Goal: Book appointment/travel/reservation

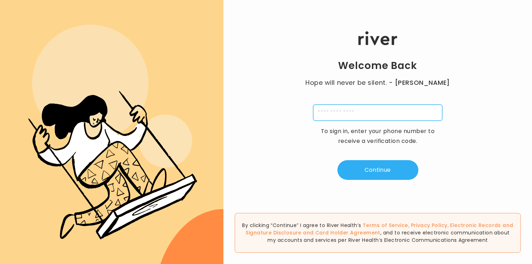
click at [342, 113] on input "tel" at bounding box center [377, 112] width 129 height 16
type input "**********"
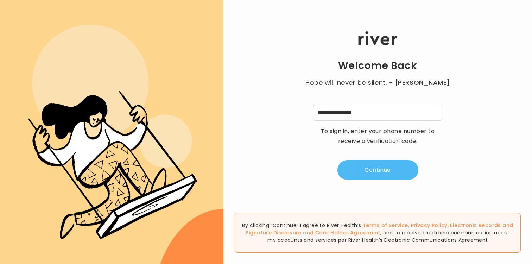
click at [364, 165] on button "Continue" at bounding box center [377, 170] width 81 height 20
type input "*"
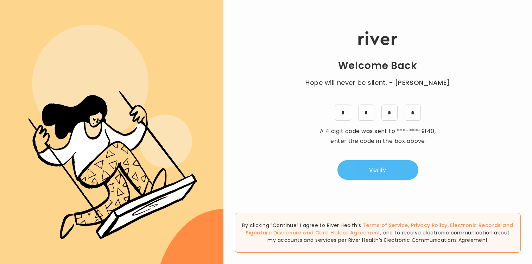
click at [397, 173] on button "Verify" at bounding box center [377, 170] width 81 height 20
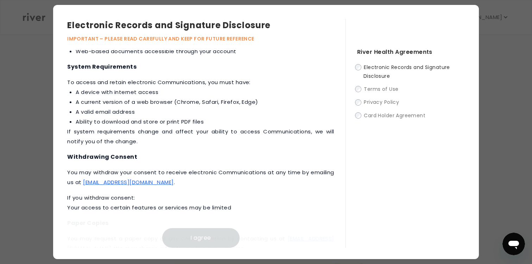
scroll to position [327, 0]
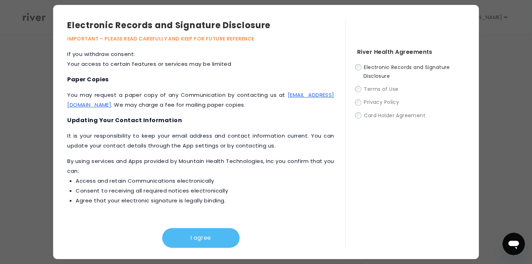
click at [192, 235] on button "I agree" at bounding box center [200, 238] width 77 height 20
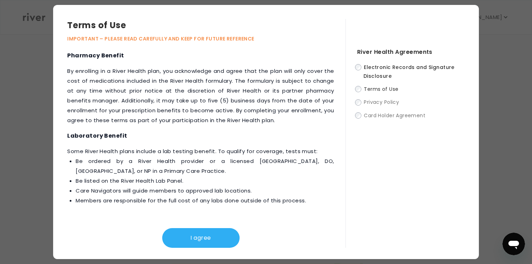
scroll to position [84, 0]
click at [195, 235] on button "I agree" at bounding box center [200, 238] width 77 height 20
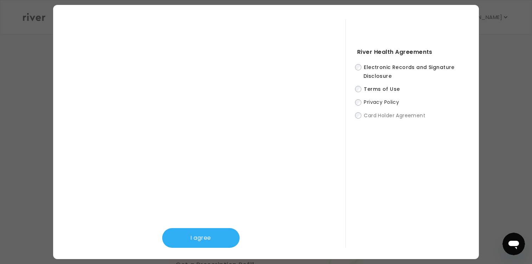
click at [195, 235] on button "I agree" at bounding box center [200, 238] width 77 height 20
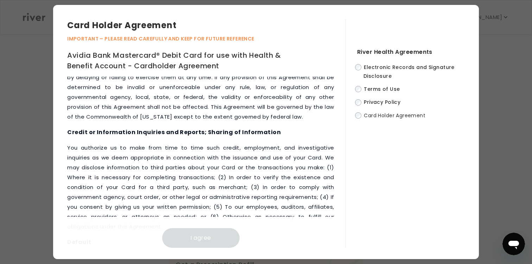
scroll to position [3532, 0]
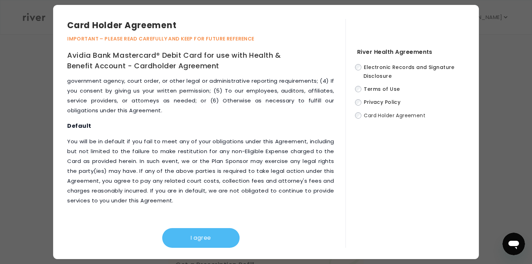
click at [185, 237] on button "I agree" at bounding box center [200, 238] width 77 height 20
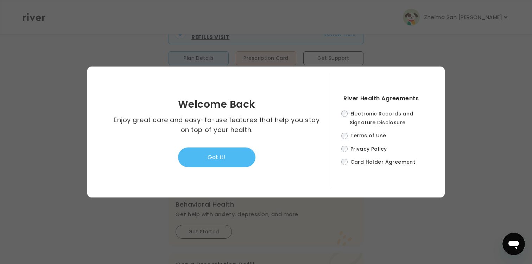
click at [218, 152] on button "Got it!" at bounding box center [216, 157] width 77 height 20
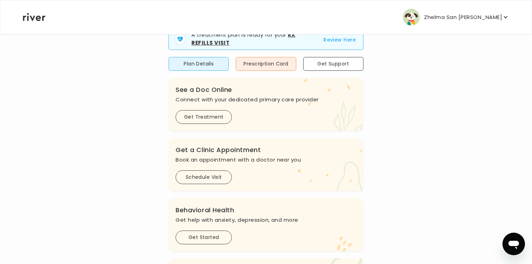
scroll to position [83, 0]
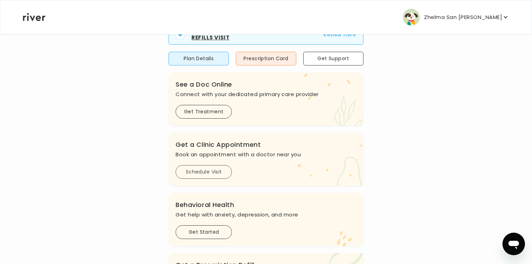
click at [210, 174] on button "Schedule Visit" at bounding box center [204, 172] width 56 height 14
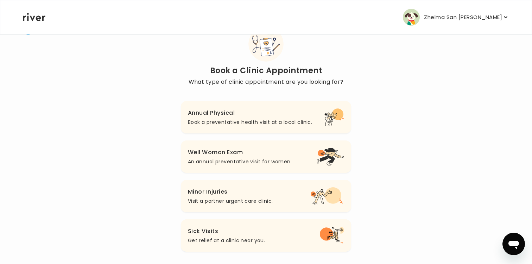
scroll to position [28, 0]
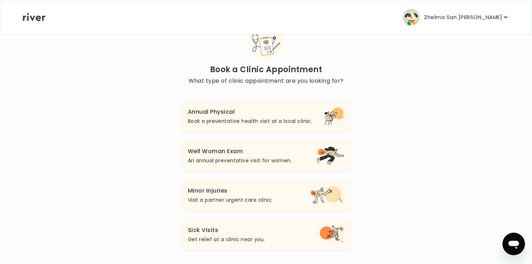
click at [221, 157] on p "An annual preventative visit for women." at bounding box center [240, 160] width 104 height 8
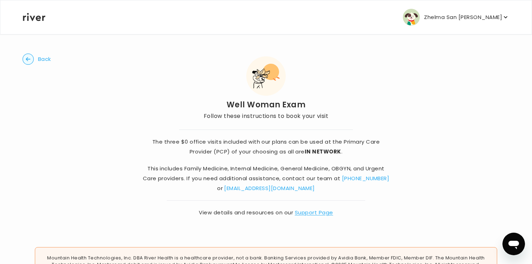
click at [49, 58] on span "Back" at bounding box center [44, 59] width 13 height 10
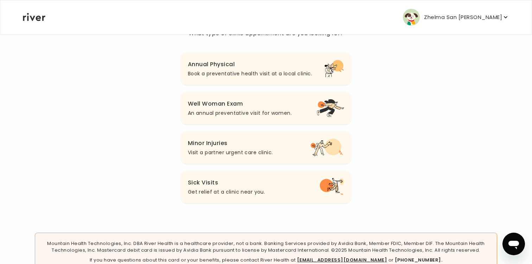
scroll to position [73, 0]
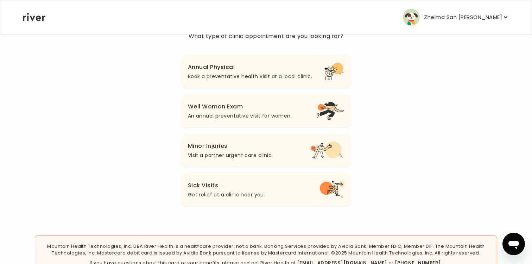
click at [239, 69] on h3 "Annual Physical" at bounding box center [250, 67] width 124 height 10
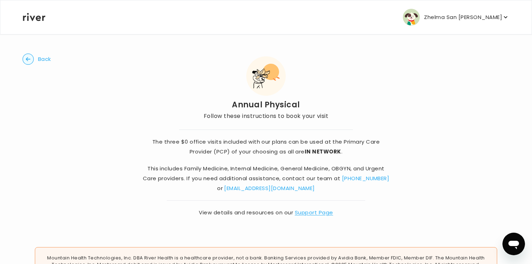
click at [34, 14] on icon at bounding box center [34, 17] width 23 height 8
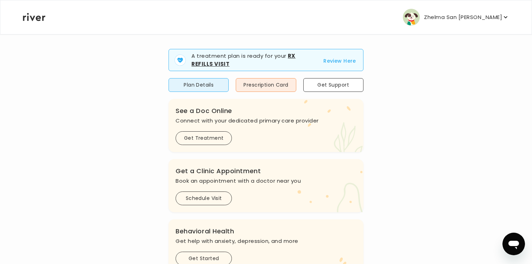
scroll to position [64, 0]
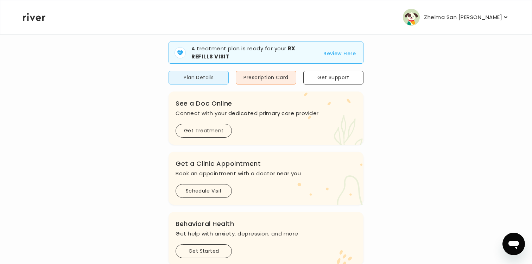
click at [206, 82] on button "Plan Details" at bounding box center [199, 78] width 60 height 14
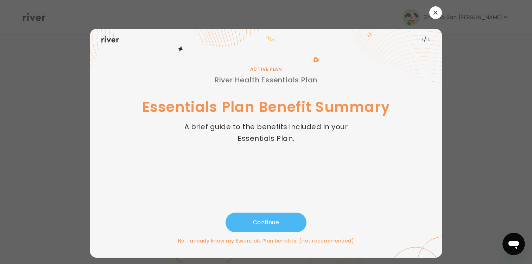
click at [248, 227] on button "Continue" at bounding box center [266, 223] width 81 height 20
